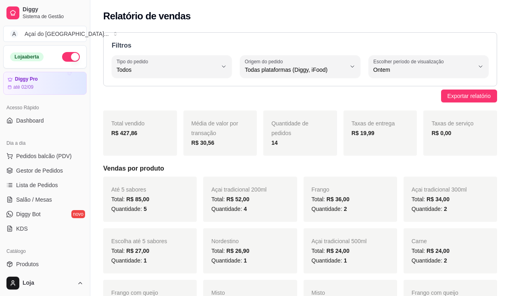
select select "ALL"
select select "1"
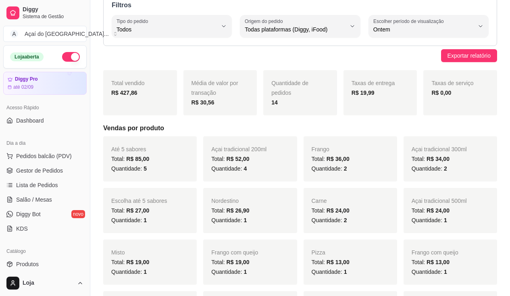
click at [40, 192] on ul "Pedidos balcão (PDV) Gestor de Pedidos Lista de Pedidos Salão / Mesas Diggy Bot…" at bounding box center [44, 193] width 83 height 86
click at [39, 198] on span "Salão / Mesas" at bounding box center [34, 200] width 36 height 8
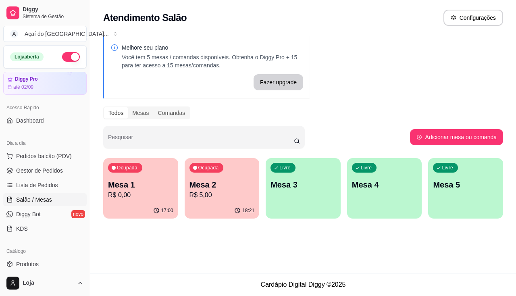
click at [190, 179] on p "Mesa 2" at bounding box center [222, 184] width 65 height 11
click at [127, 190] on p "Mesa 1" at bounding box center [140, 184] width 63 height 11
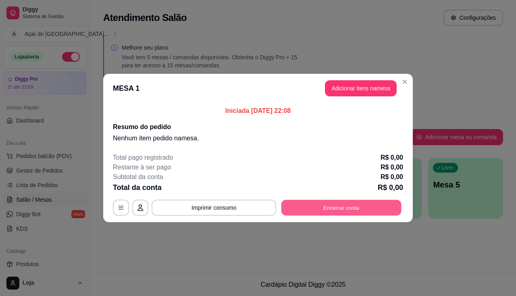
click at [367, 212] on button "Encerrar conta" at bounding box center [342, 208] width 120 height 16
click at [324, 204] on button "Encerrar conta" at bounding box center [342, 208] width 120 height 16
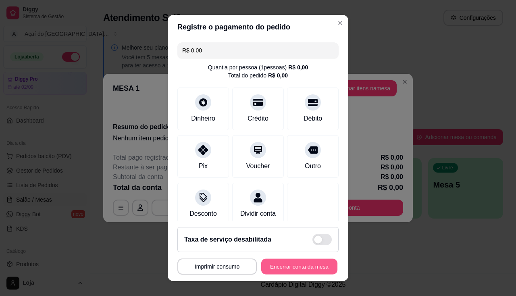
click at [311, 264] on button "Encerrar conta da mesa" at bounding box center [299, 267] width 76 height 16
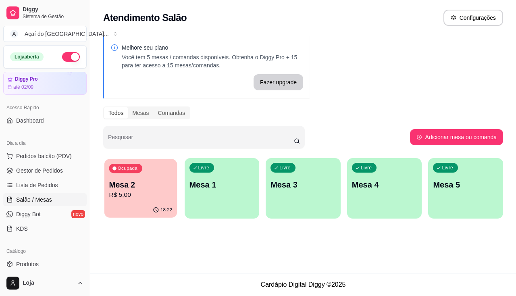
click at [137, 203] on div "18:22" at bounding box center [140, 209] width 73 height 15
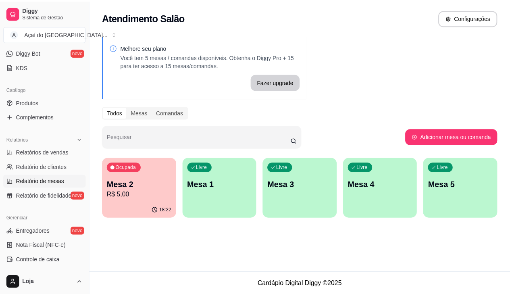
scroll to position [81, 0]
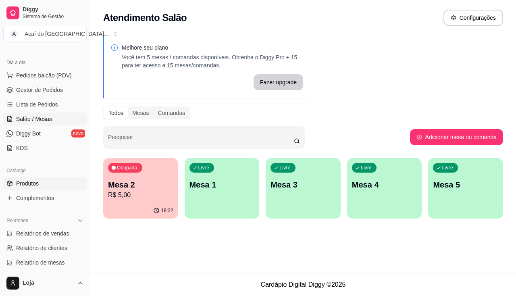
click at [47, 184] on link "Produtos" at bounding box center [44, 183] width 83 height 13
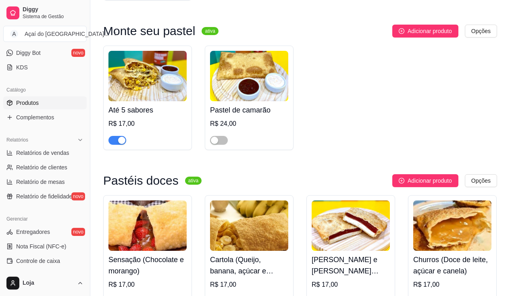
scroll to position [1694, 0]
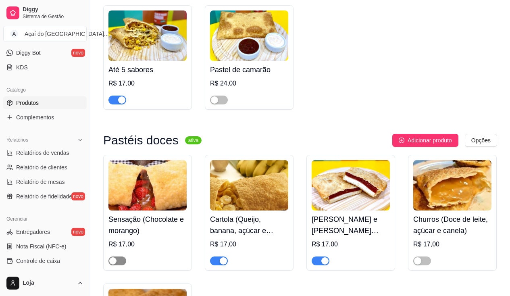
click at [122, 263] on span "button" at bounding box center [117, 261] width 18 height 9
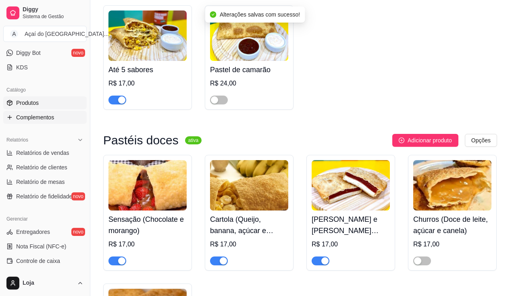
click at [42, 121] on link "Complementos" at bounding box center [44, 117] width 83 height 13
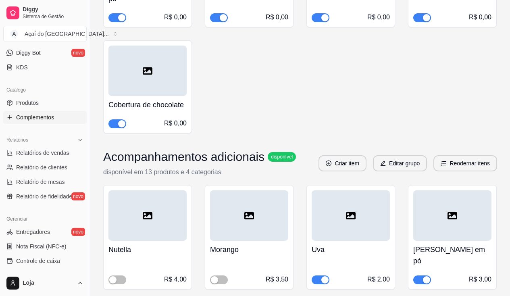
scroll to position [726, 0]
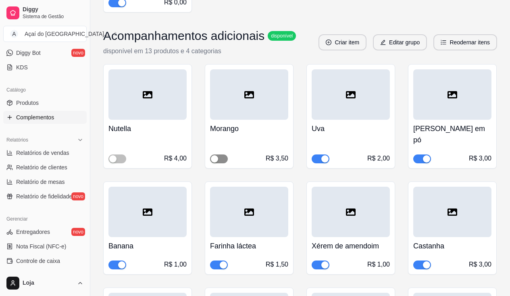
click at [215, 155] on div "button" at bounding box center [214, 158] width 7 height 7
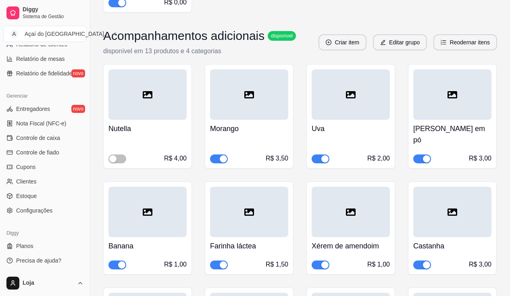
click at [53, 145] on ul "Entregadores novo Nota Fiscal (NFC-e) Controle de caixa Controle de fiado Cupon…" at bounding box center [44, 159] width 83 height 115
click at [53, 141] on span "Controle de caixa" at bounding box center [38, 138] width 44 height 8
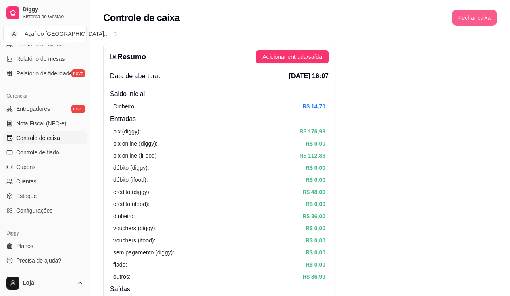
click at [483, 17] on button "Fechar caixa" at bounding box center [474, 18] width 45 height 16
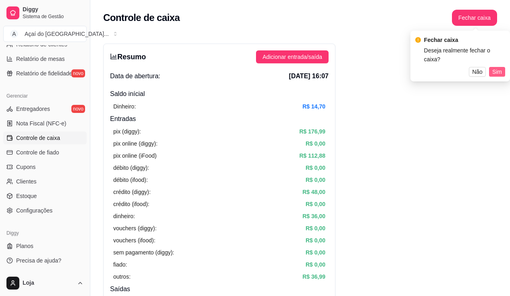
click at [498, 67] on span "Sim" at bounding box center [497, 71] width 10 height 9
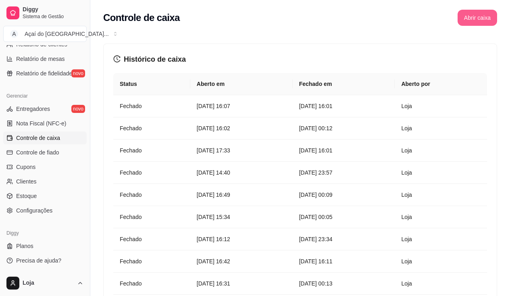
click at [474, 16] on button "Abrir caixa" at bounding box center [478, 18] width 40 height 16
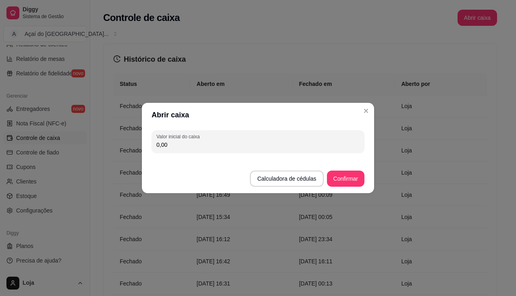
click at [259, 154] on div "Valor inicial do caixa 0,00" at bounding box center [258, 141] width 232 height 29
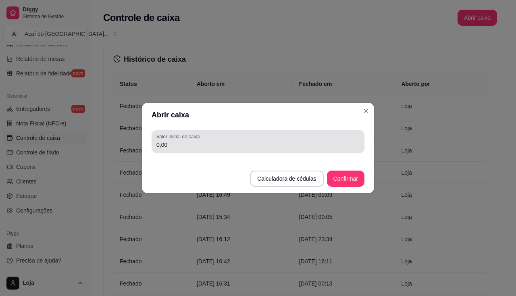
click at [259, 152] on div "Valor inicial do caixa 0,00" at bounding box center [258, 141] width 213 height 23
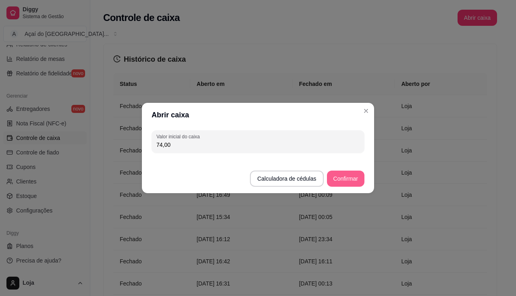
type input "74,00"
click at [336, 175] on button "Confirmar" at bounding box center [346, 179] width 38 height 16
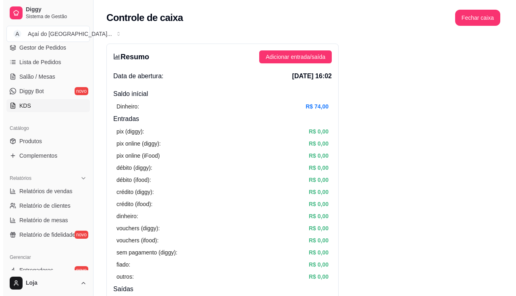
scroll to position [83, 0]
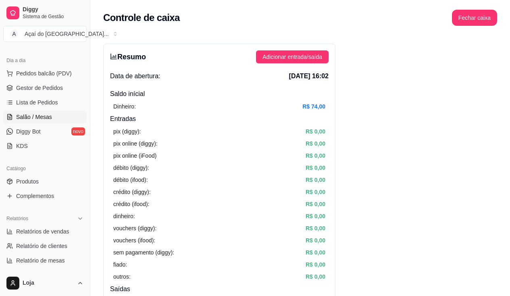
click at [37, 120] on span "Salão / Mesas" at bounding box center [34, 117] width 36 height 8
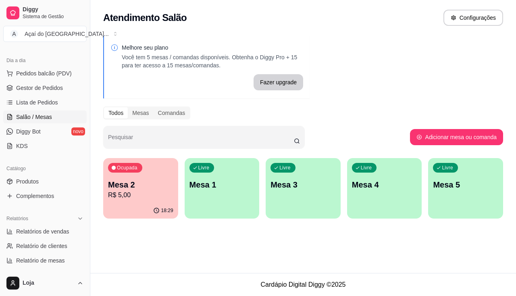
click at [217, 181] on p "Mesa 1" at bounding box center [222, 184] width 65 height 11
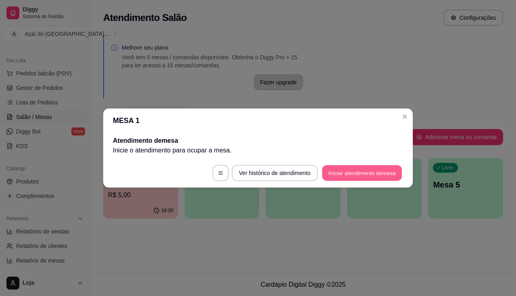
click at [362, 171] on button "Iniciar atendimento de mesa" at bounding box center [362, 173] width 80 height 16
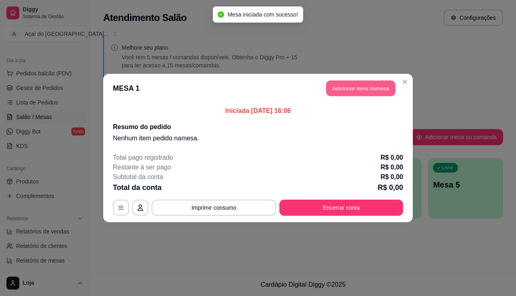
click at [371, 91] on button "Adicionar itens na mesa" at bounding box center [360, 89] width 69 height 16
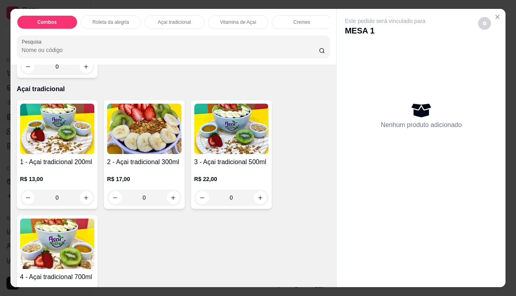
scroll to position [444, 0]
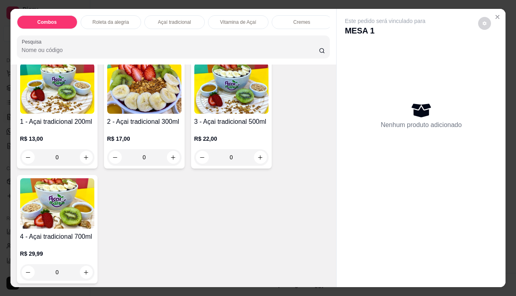
click at [125, 114] on img at bounding box center [144, 88] width 74 height 50
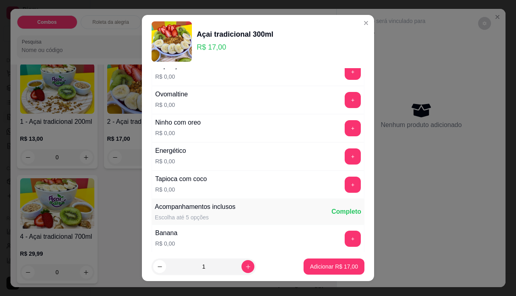
scroll to position [161, 0]
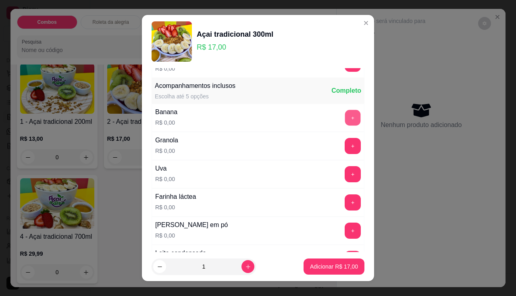
click at [345, 118] on button "+" at bounding box center [353, 118] width 16 height 16
click at [345, 144] on button "+" at bounding box center [353, 146] width 16 height 16
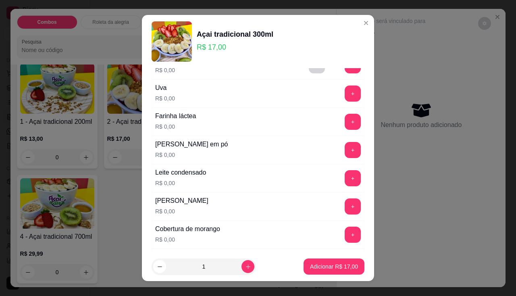
scroll to position [282, 0]
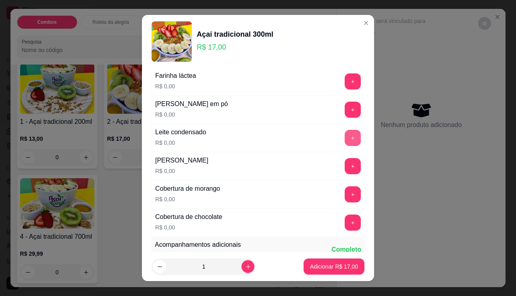
click at [345, 139] on button "+" at bounding box center [353, 138] width 16 height 16
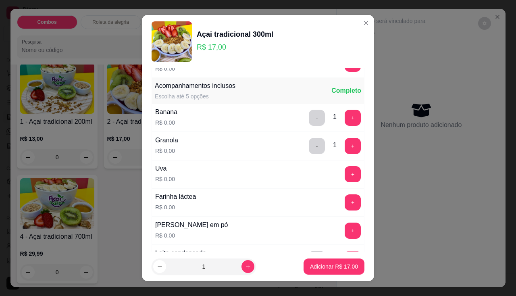
scroll to position [202, 0]
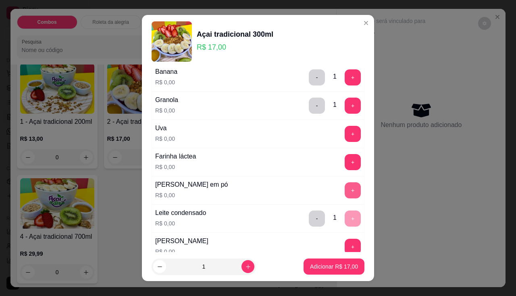
click at [345, 195] on button "+" at bounding box center [353, 190] width 16 height 16
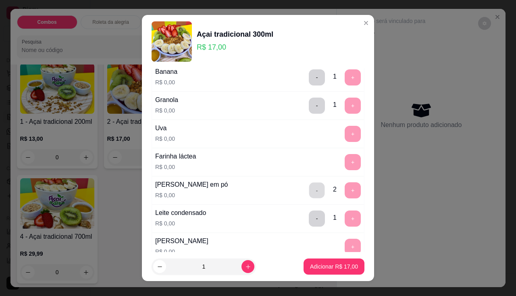
click at [309, 194] on button "-" at bounding box center [317, 190] width 16 height 16
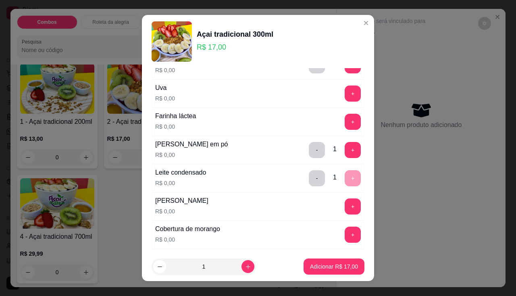
scroll to position [282, 0]
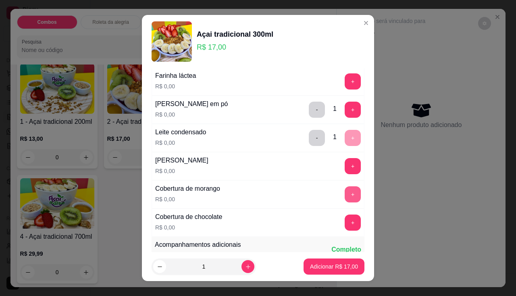
click at [345, 200] on div "+" at bounding box center [353, 194] width 23 height 16
click at [345, 195] on button "+" at bounding box center [353, 194] width 16 height 16
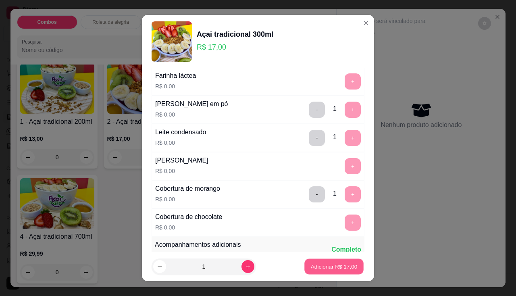
click at [319, 271] on button "Adicionar R$ 17,00" at bounding box center [333, 267] width 59 height 16
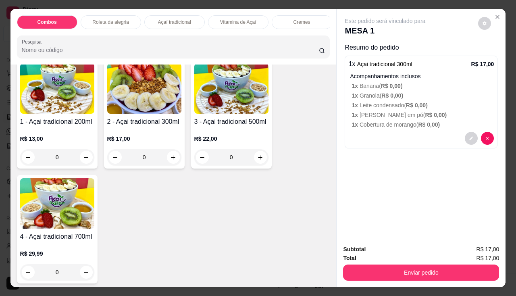
click at [131, 113] on img at bounding box center [144, 88] width 74 height 50
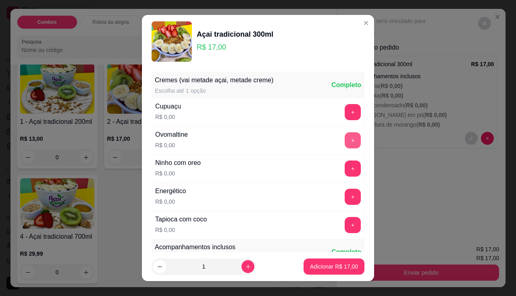
click at [345, 137] on button "+" at bounding box center [353, 140] width 16 height 16
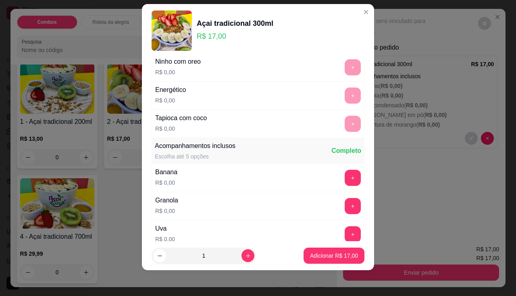
scroll to position [131, 0]
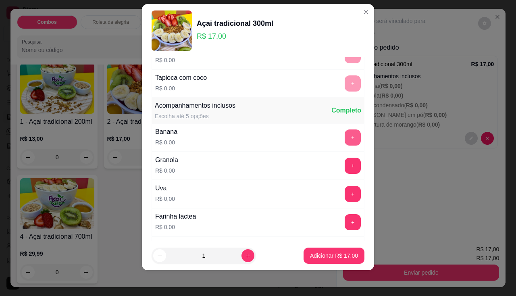
click at [345, 131] on button "+" at bounding box center [353, 137] width 16 height 16
click at [345, 165] on button "+" at bounding box center [353, 166] width 16 height 16
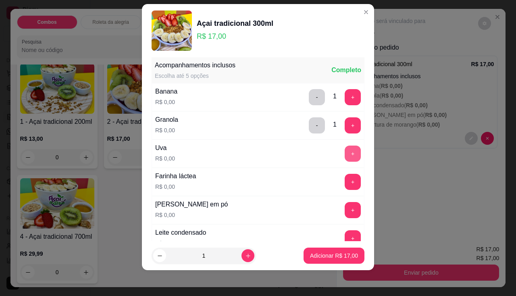
scroll to position [211, 0]
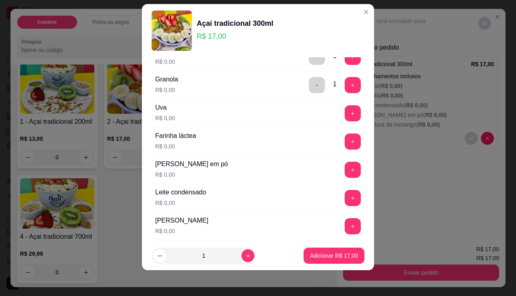
click at [337, 150] on div "Farinha láctea R$ 0,00 +" at bounding box center [258, 141] width 213 height 28
click at [345, 170] on button "+" at bounding box center [353, 170] width 16 height 16
click at [345, 193] on button "+" at bounding box center [353, 198] width 16 height 16
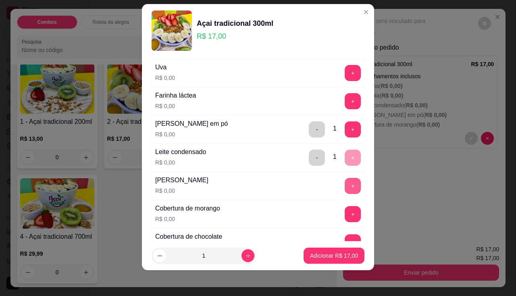
scroll to position [292, 0]
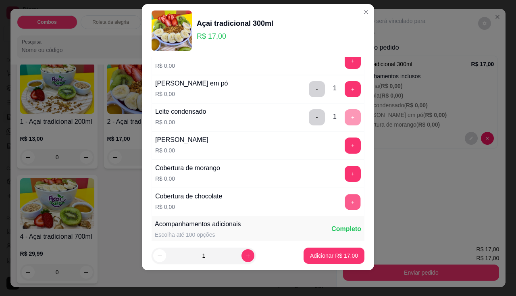
click at [345, 202] on button "+" at bounding box center [353, 202] width 16 height 16
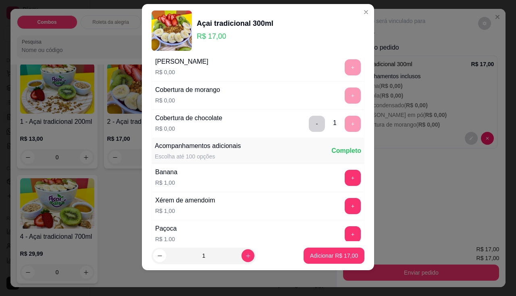
scroll to position [330, 0]
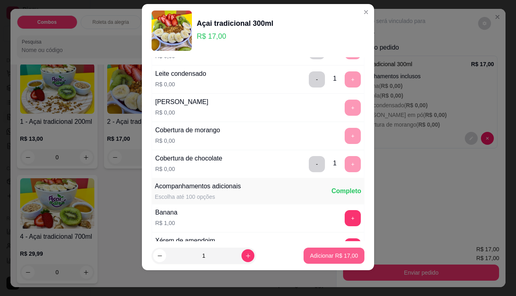
click at [335, 252] on p "Adicionar R$ 17,00" at bounding box center [334, 256] width 48 height 8
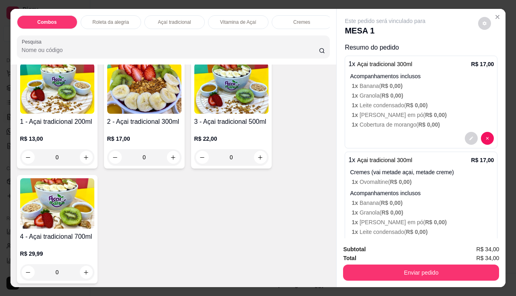
scroll to position [38, 0]
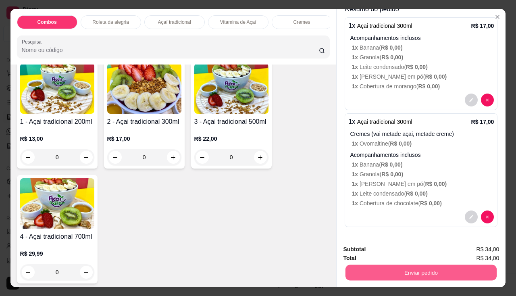
click at [400, 268] on button "Enviar pedido" at bounding box center [421, 273] width 151 height 16
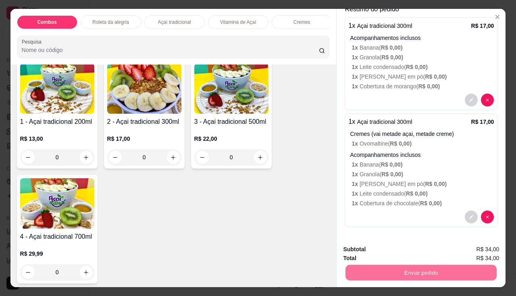
click at [396, 248] on button "Não registrar e enviar pedido" at bounding box center [395, 249] width 84 height 15
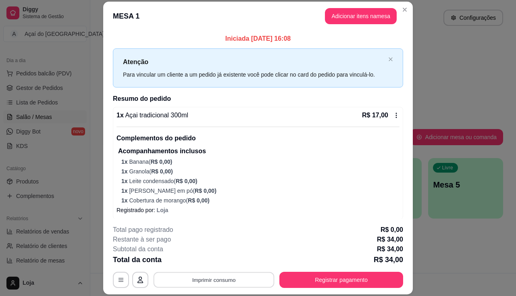
click at [222, 277] on button "Imprimir consumo" at bounding box center [214, 280] width 121 height 16
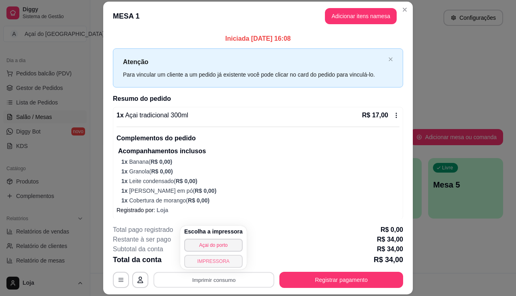
click at [222, 259] on button "IMPRESSORA" at bounding box center [213, 261] width 58 height 13
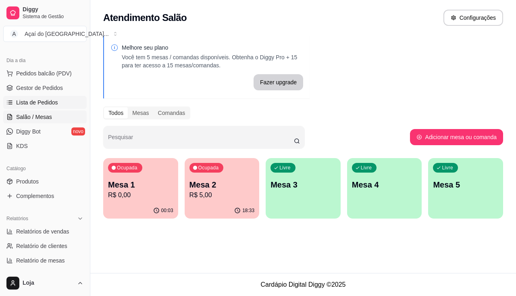
click at [38, 100] on span "Lista de Pedidos" at bounding box center [37, 102] width 42 height 8
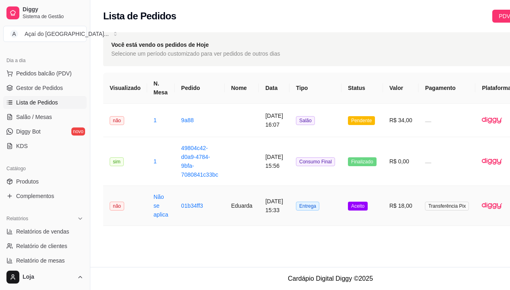
click at [192, 211] on td "01b34ff3" at bounding box center [200, 206] width 50 height 40
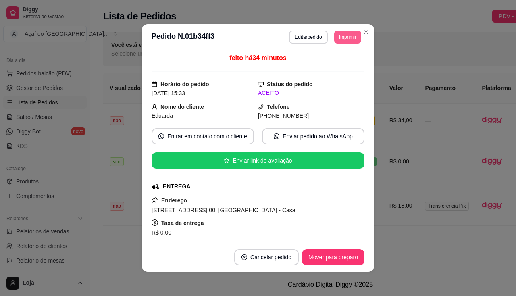
click at [346, 40] on button "Imprimir" at bounding box center [347, 37] width 27 height 13
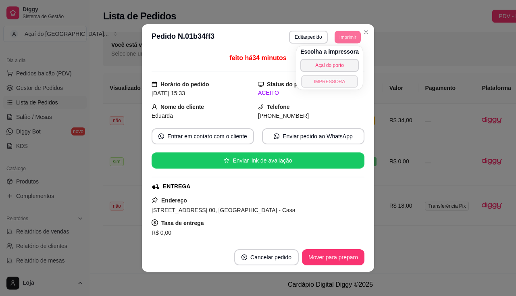
click at [337, 81] on button "IMPRESSORA" at bounding box center [329, 81] width 56 height 13
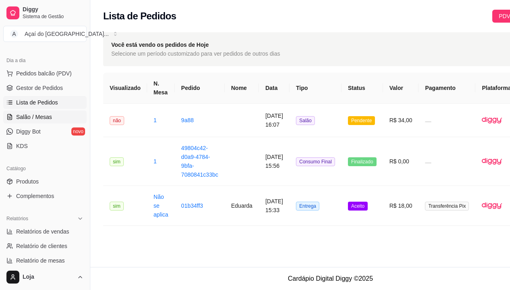
click at [44, 114] on span "Salão / Mesas" at bounding box center [34, 117] width 36 height 8
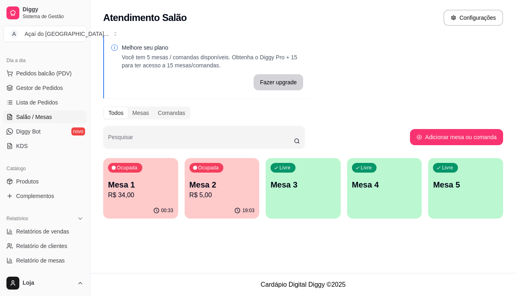
click at [200, 184] on p "Mesa 2" at bounding box center [222, 184] width 65 height 11
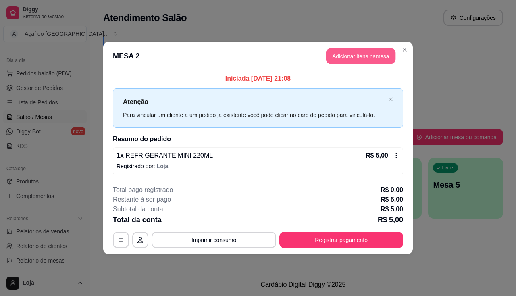
click at [341, 52] on button "Adicionar itens na mesa" at bounding box center [360, 56] width 69 height 16
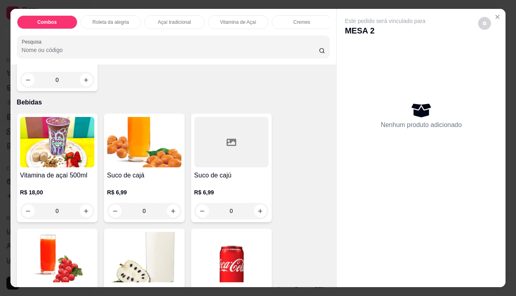
scroll to position [2057, 0]
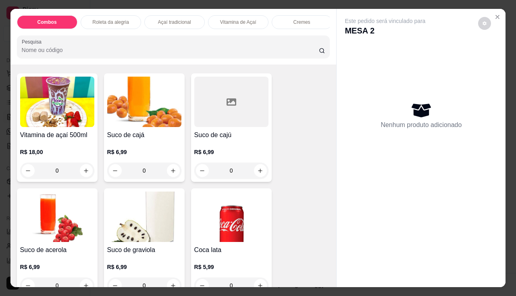
click at [218, 234] on img at bounding box center [231, 217] width 74 height 50
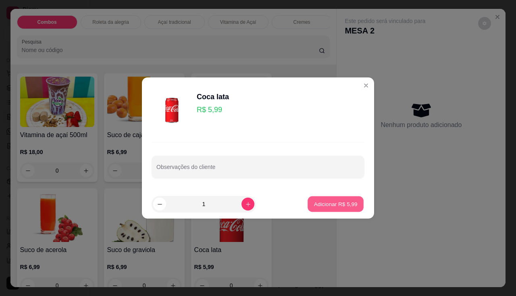
click at [308, 201] on button "Adicionar R$ 5,99" at bounding box center [336, 204] width 56 height 16
type input "1"
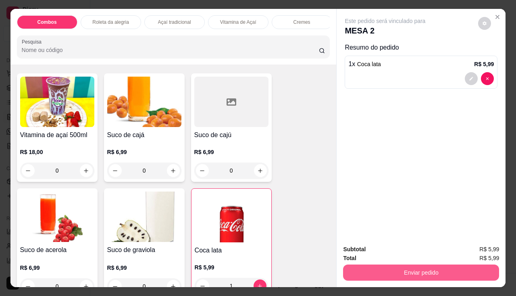
click at [364, 267] on button "Enviar pedido" at bounding box center [421, 273] width 156 height 16
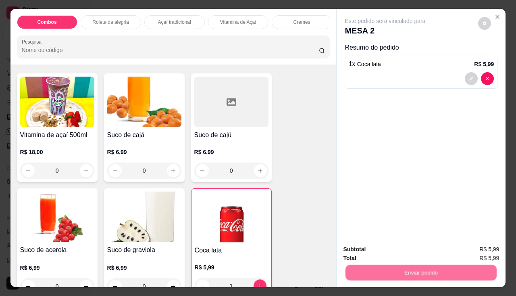
click at [369, 244] on button "Não registrar e enviar pedido" at bounding box center [395, 249] width 84 height 15
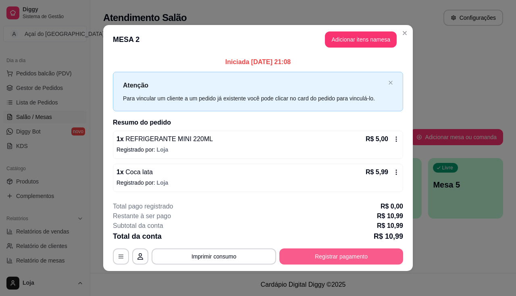
click at [333, 258] on button "Registrar pagamento" at bounding box center [341, 256] width 124 height 16
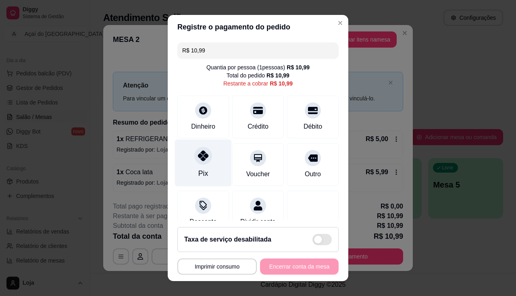
click at [202, 167] on div "Pix" at bounding box center [203, 162] width 57 height 47
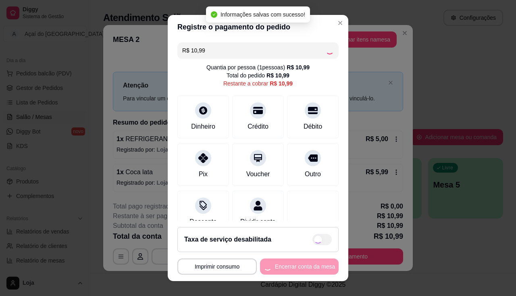
type input "R$ 0,00"
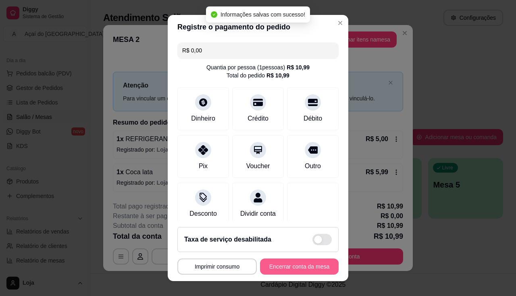
click at [285, 264] on button "Encerrar conta da mesa" at bounding box center [299, 267] width 79 height 16
